Goal: Find contact information: Find contact information

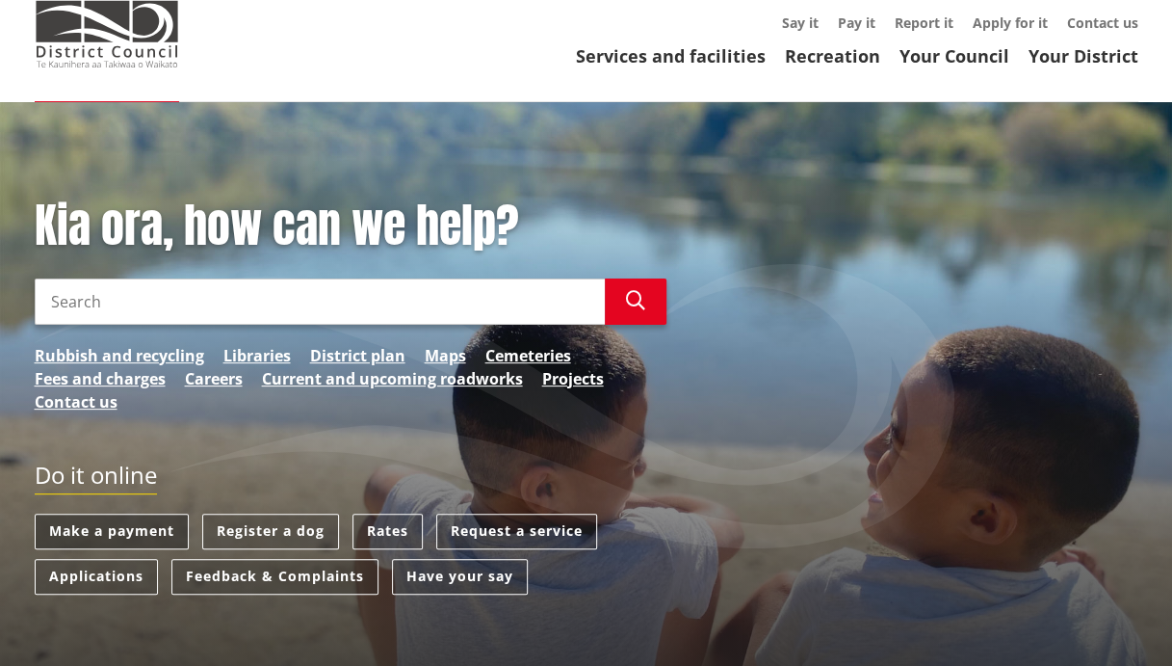
scroll to position [96, 0]
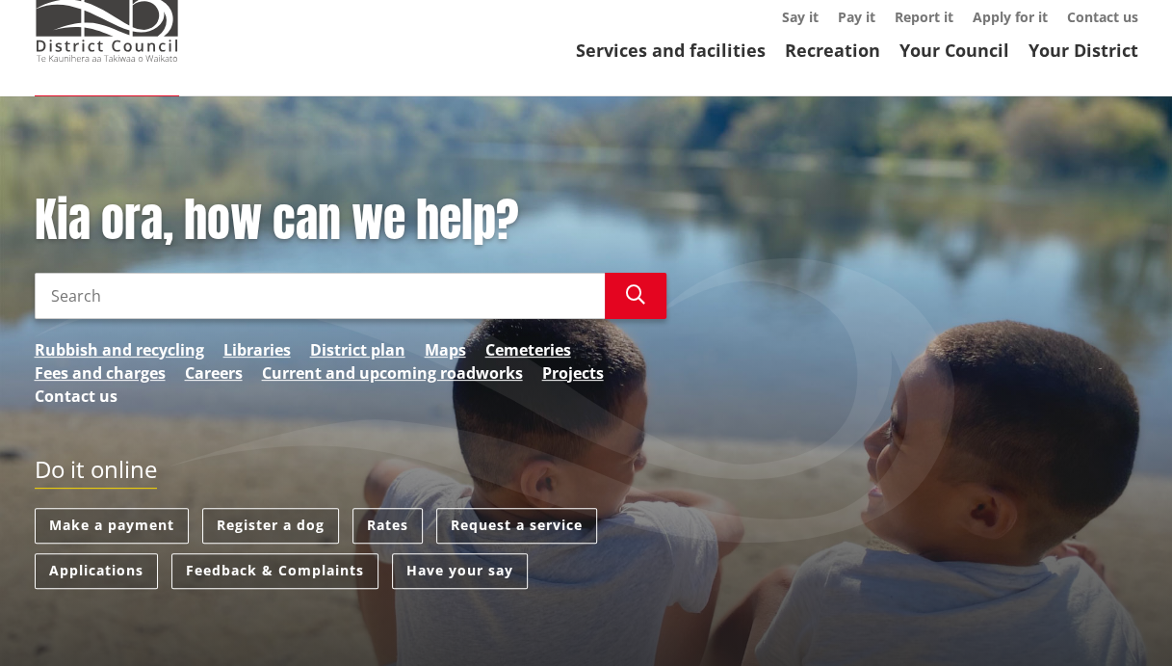
click at [55, 395] on link "Contact us" at bounding box center [76, 395] width 83 height 23
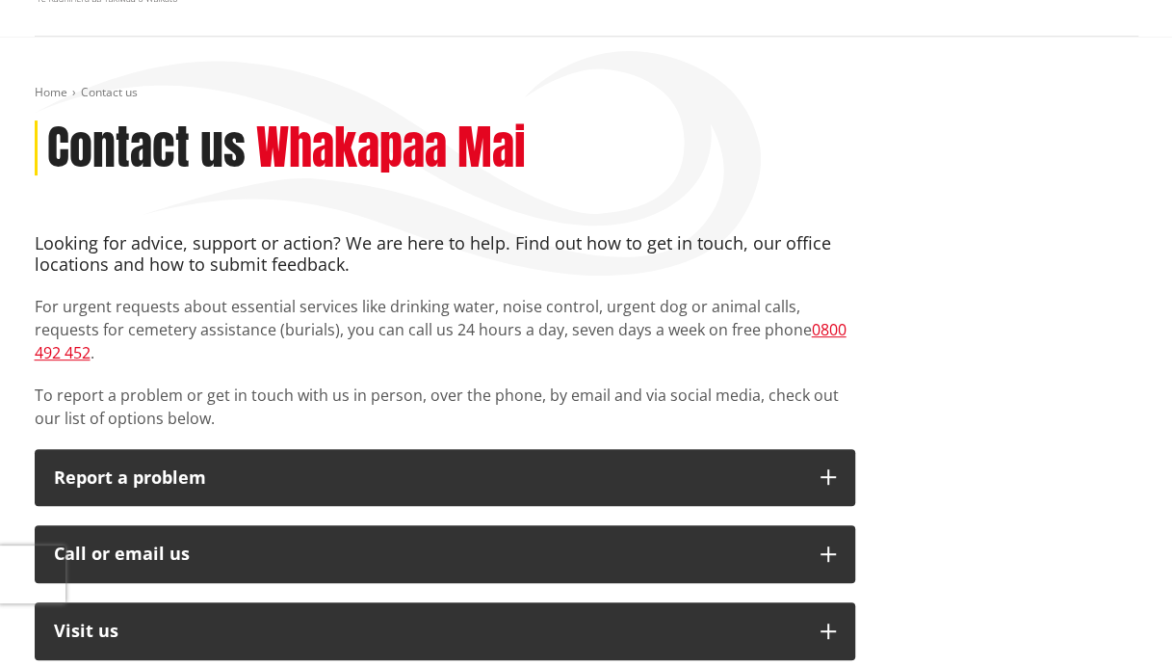
scroll to position [193, 0]
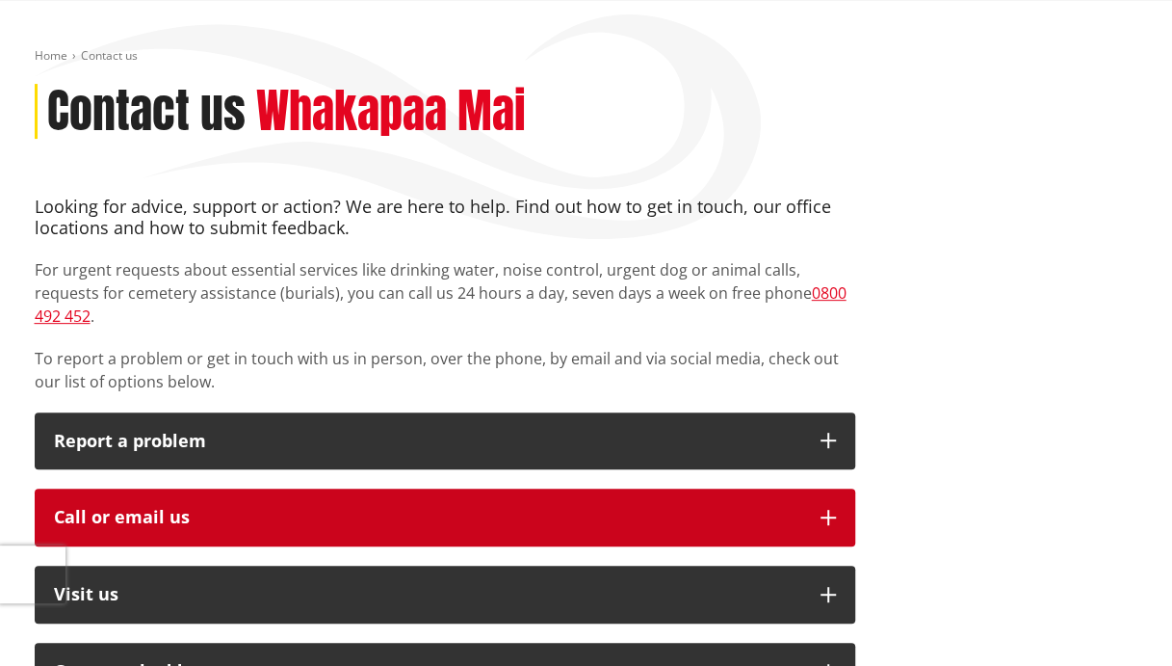
click at [653, 508] on div "Call or email us" at bounding box center [427, 517] width 747 height 19
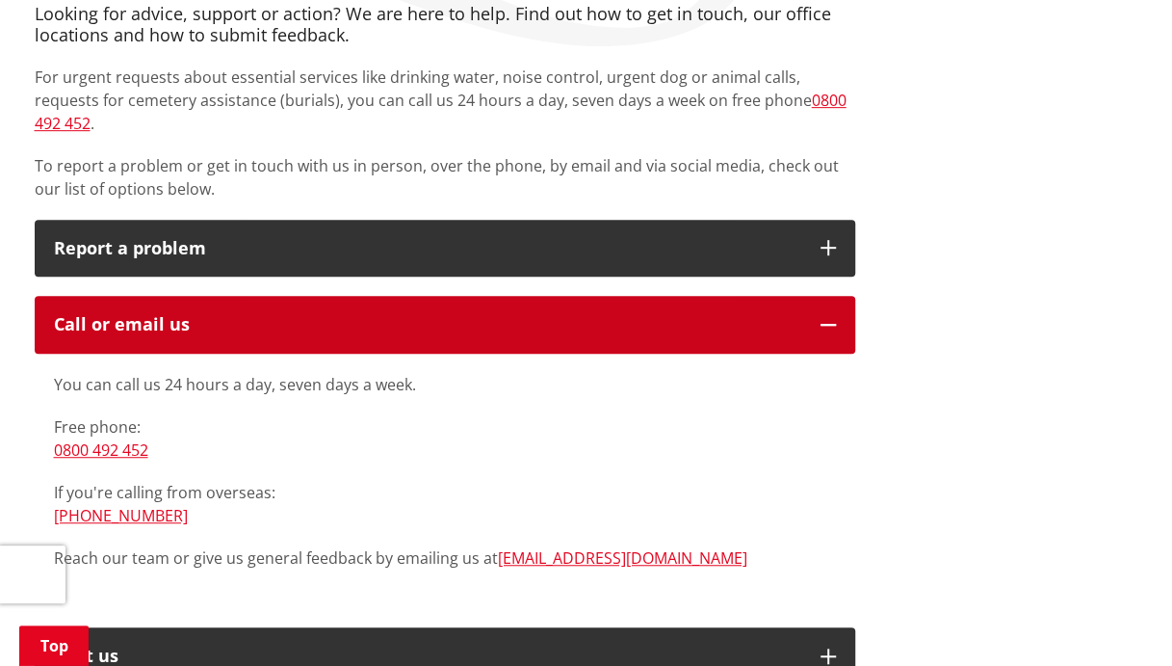
scroll to position [482, 0]
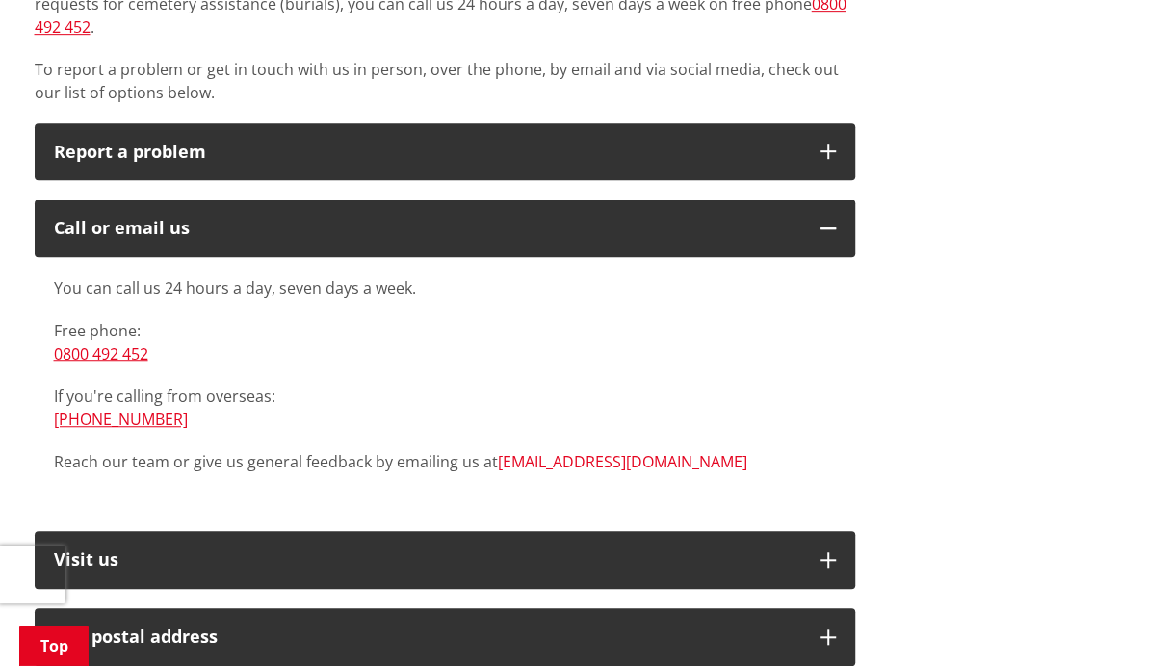
click at [532, 451] on link "[EMAIL_ADDRESS][DOMAIN_NAME]" at bounding box center [622, 461] width 249 height 21
